Goal: Navigation & Orientation: Find specific page/section

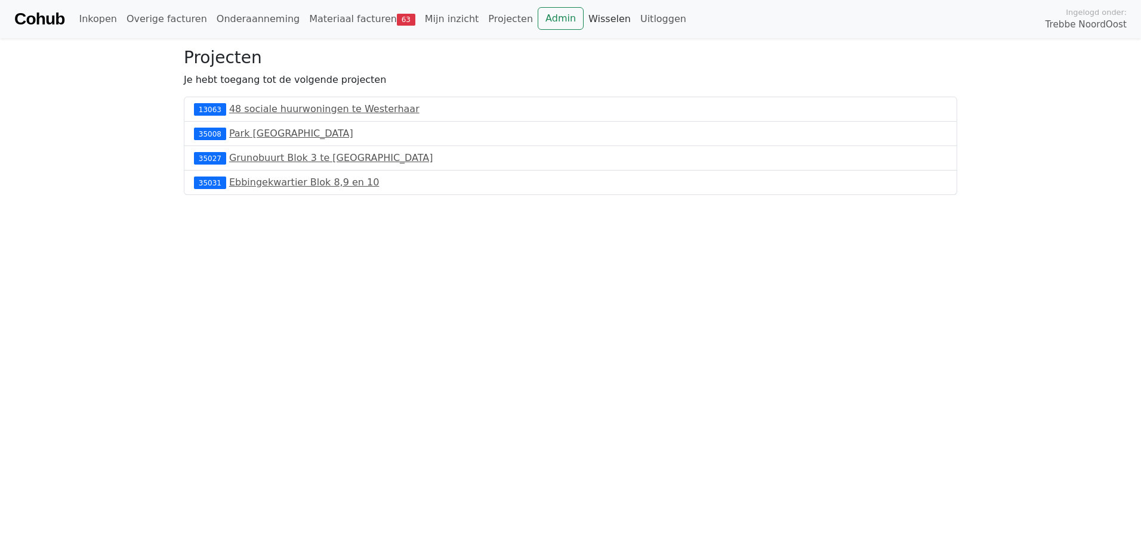
click at [584, 24] on link "Wisselen" at bounding box center [610, 19] width 52 height 24
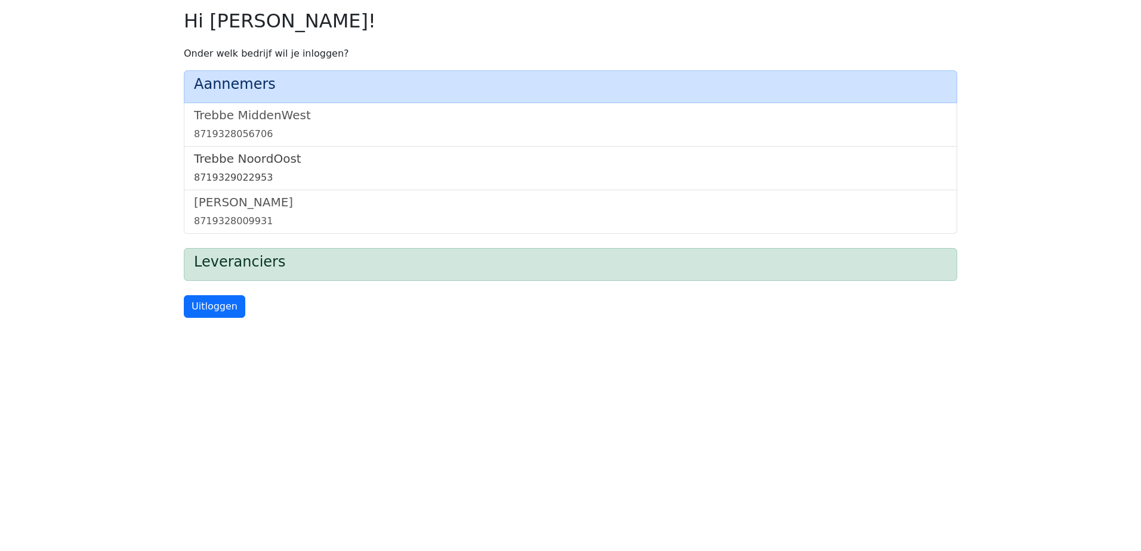
click at [257, 168] on link "[GEOGRAPHIC_DATA] 8719329022953" at bounding box center [570, 168] width 753 height 33
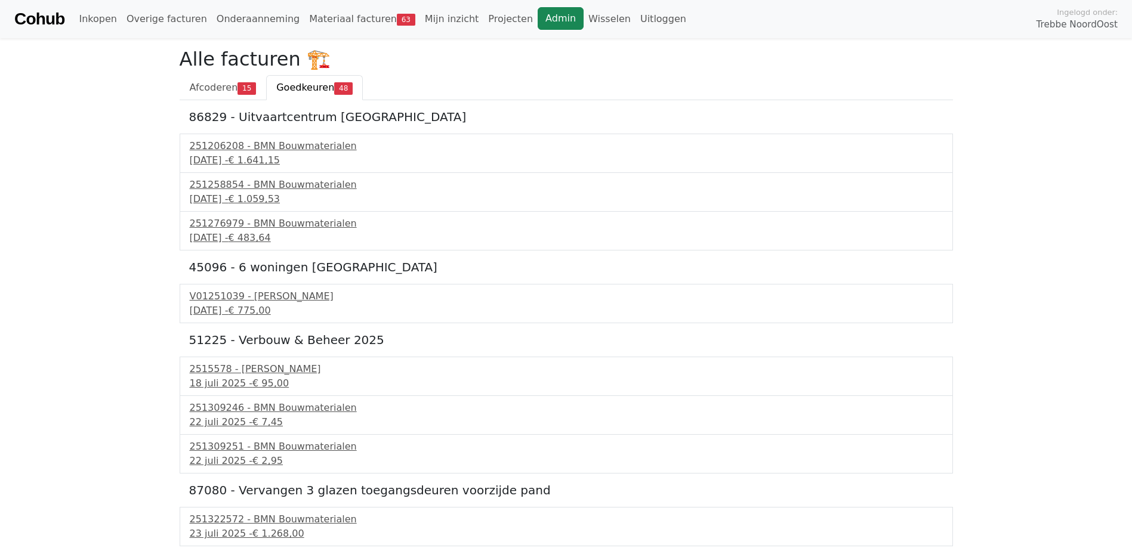
click at [538, 21] on link "Admin" at bounding box center [561, 18] width 46 height 23
